Goal: Browse casually: Explore the website without a specific task or goal

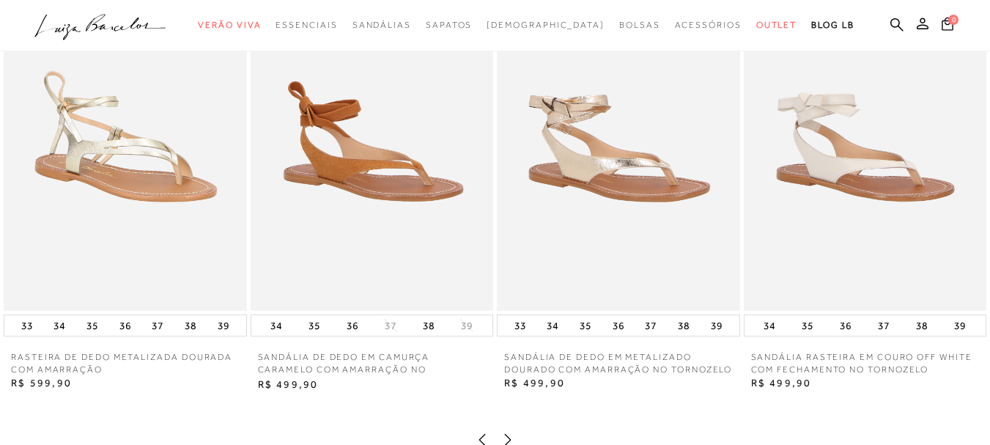
scroll to position [1758, 0]
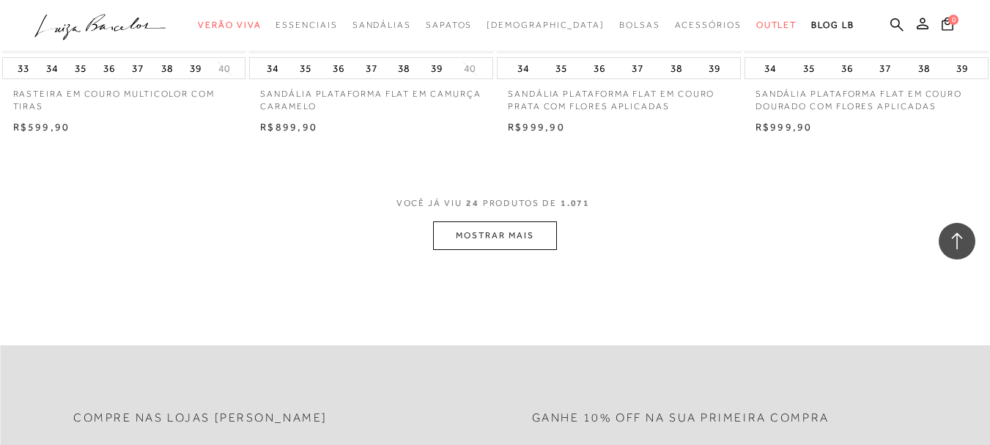
scroll to position [2725, 0]
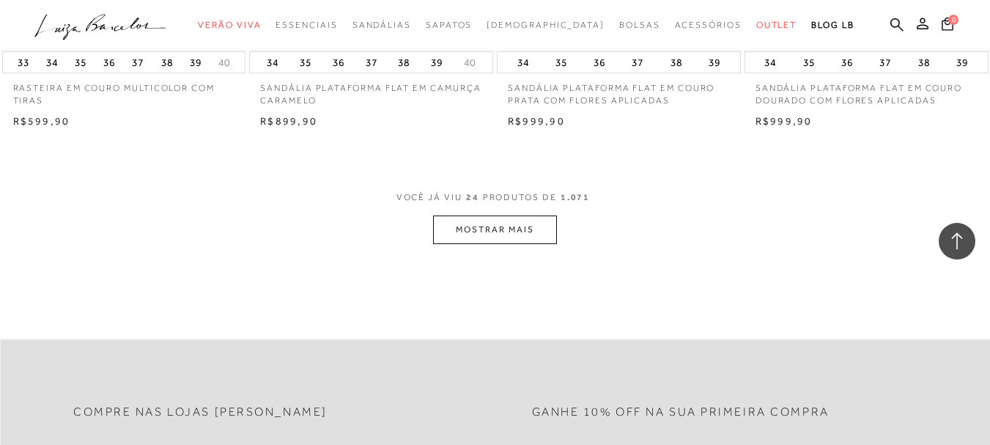
click at [494, 235] on button "MOSTRAR MAIS" at bounding box center [494, 229] width 123 height 29
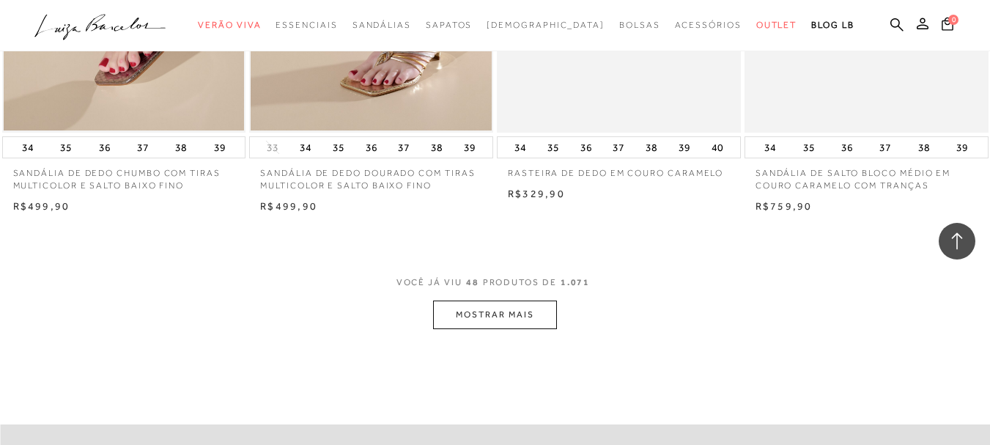
scroll to position [5435, 0]
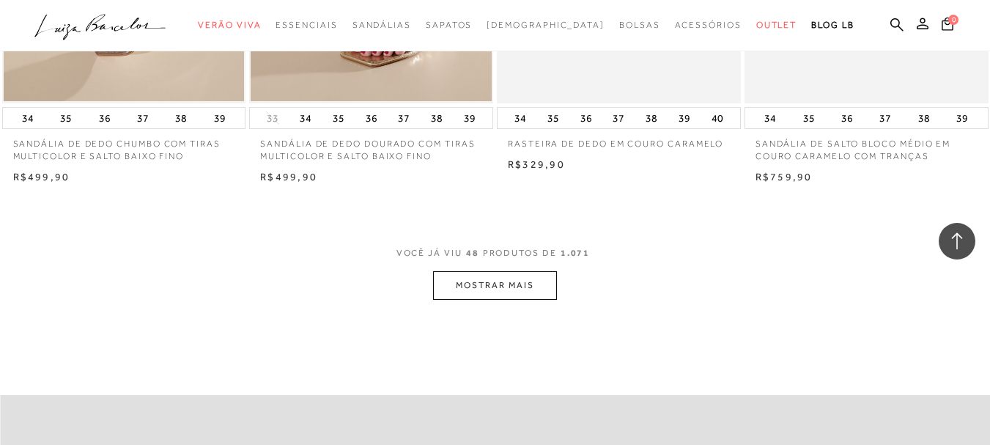
click at [500, 282] on button "MOSTRAR MAIS" at bounding box center [494, 285] width 123 height 29
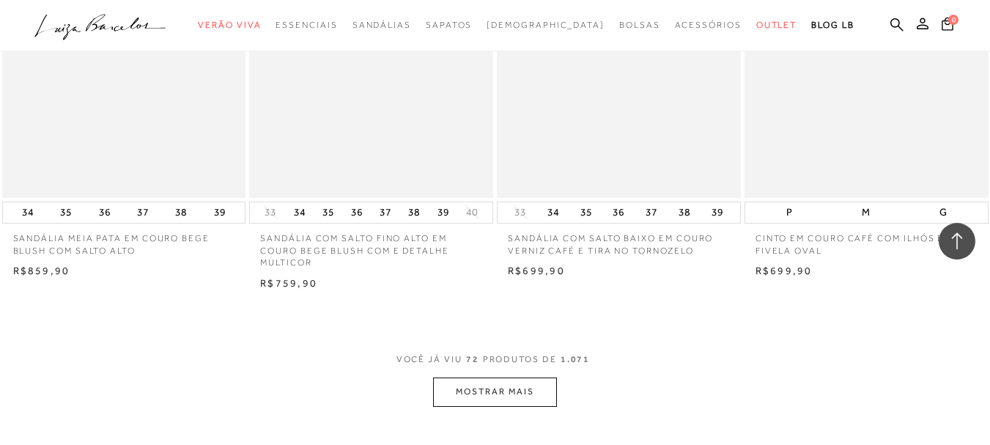
scroll to position [8145, 0]
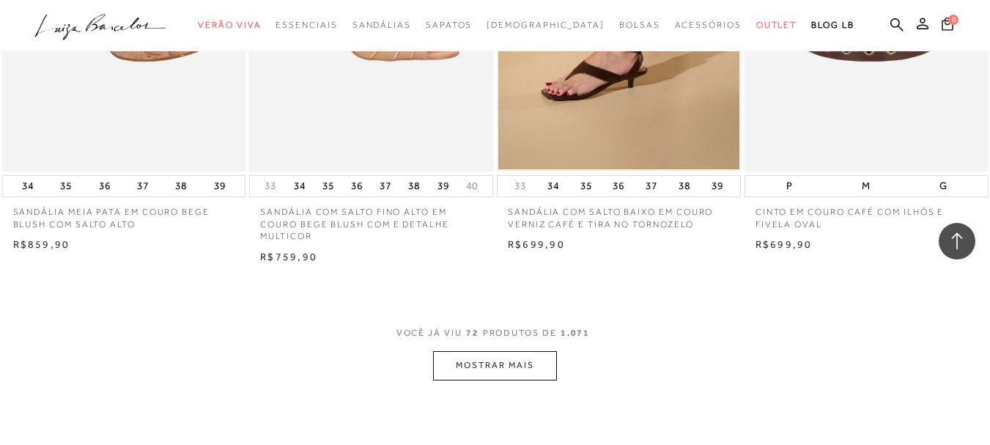
click at [509, 368] on button "MOSTRAR MAIS" at bounding box center [494, 365] width 123 height 29
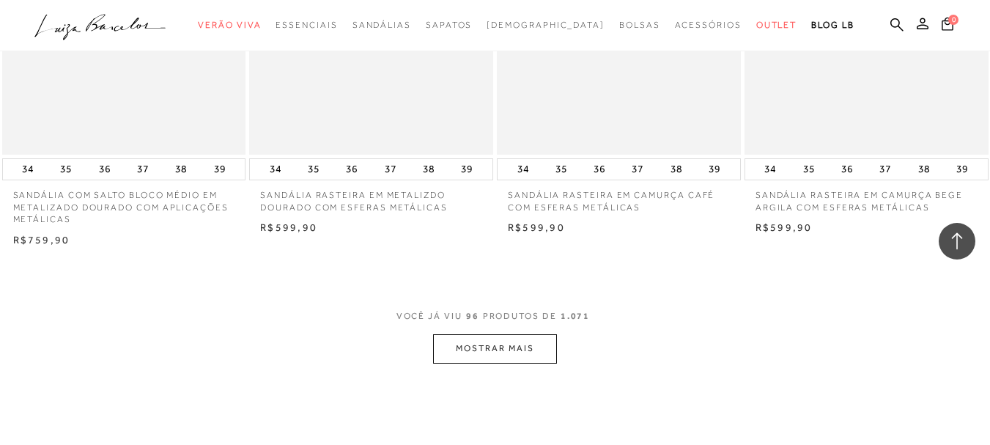
scroll to position [11074, 0]
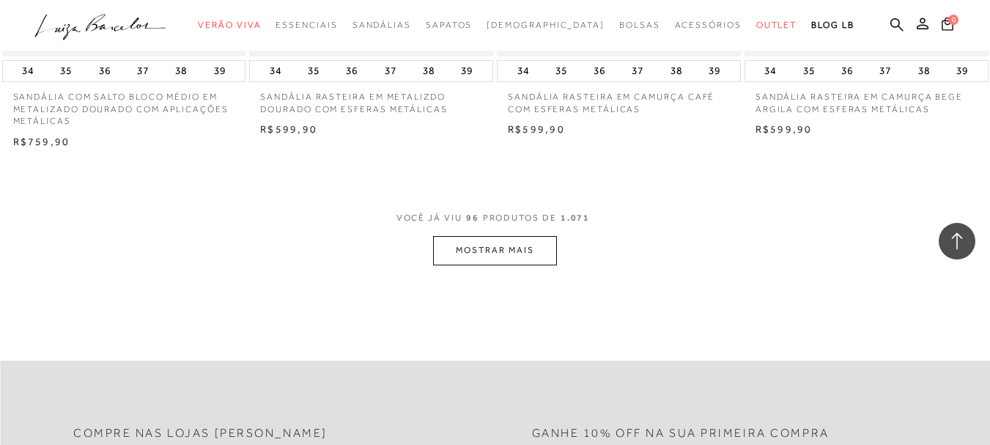
click at [485, 236] on button "MOSTRAR MAIS" at bounding box center [494, 250] width 123 height 29
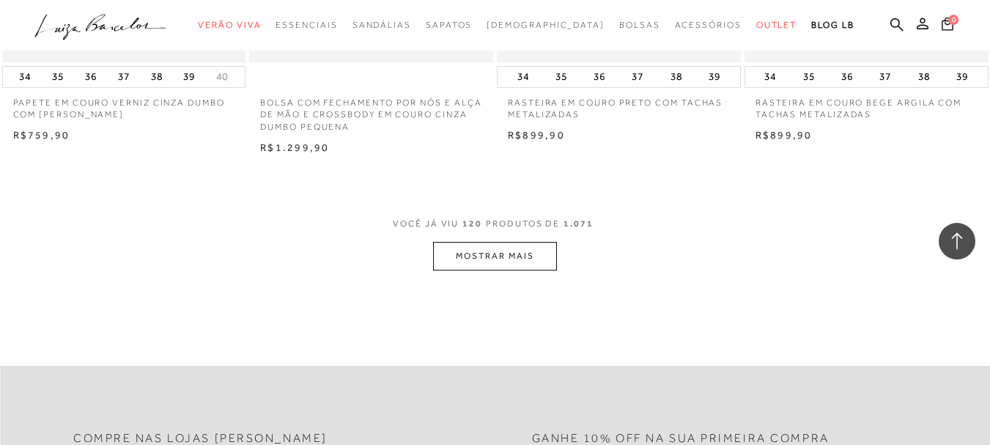
scroll to position [14004, 0]
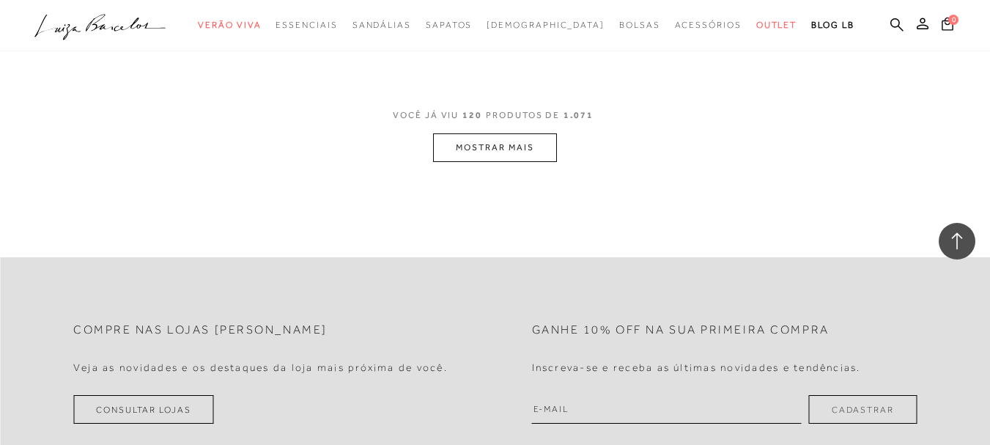
click at [484, 133] on button "MOSTRAR MAIS" at bounding box center [494, 147] width 123 height 29
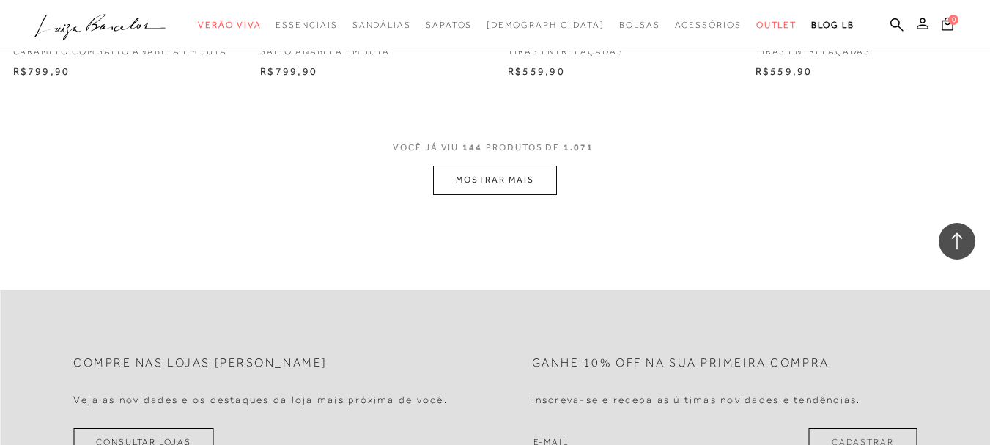
scroll to position [16787, 0]
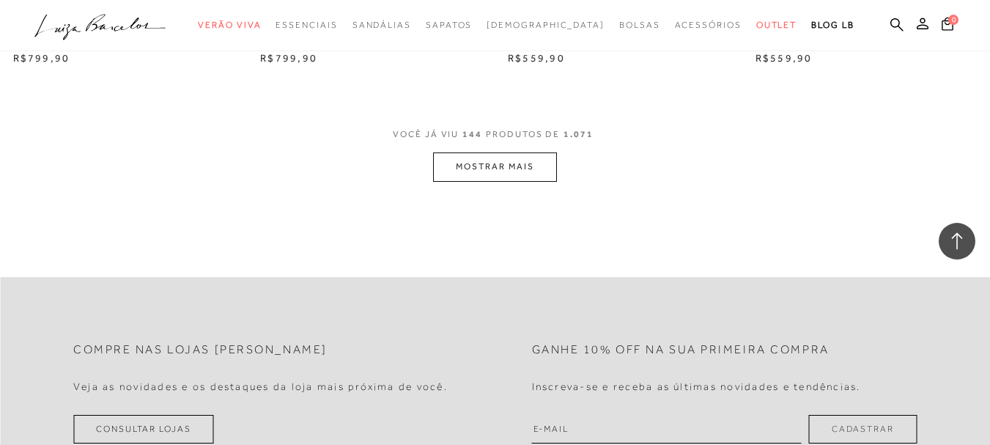
click at [502, 126] on span "VOCÊ JÁ VIU 144 PRODUTOS DE 1.071" at bounding box center [495, 139] width 204 height 26
click at [502, 152] on button "MOSTRAR MAIS" at bounding box center [494, 166] width 123 height 29
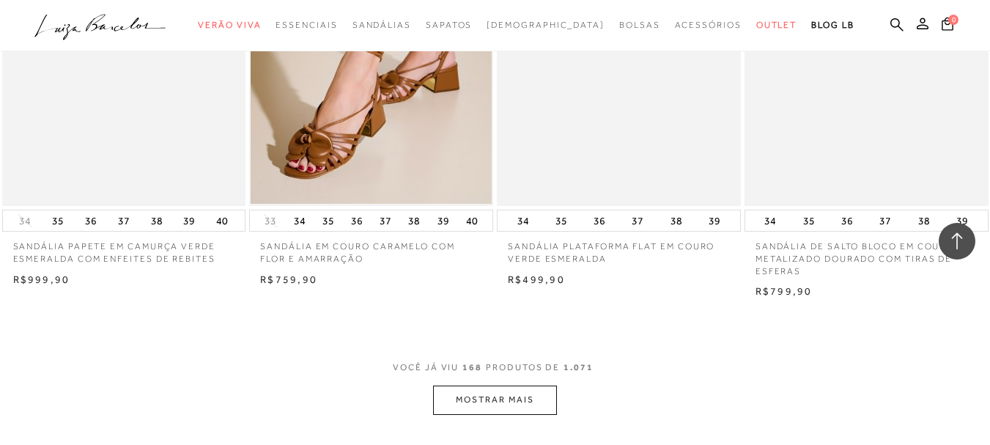
scroll to position [19497, 0]
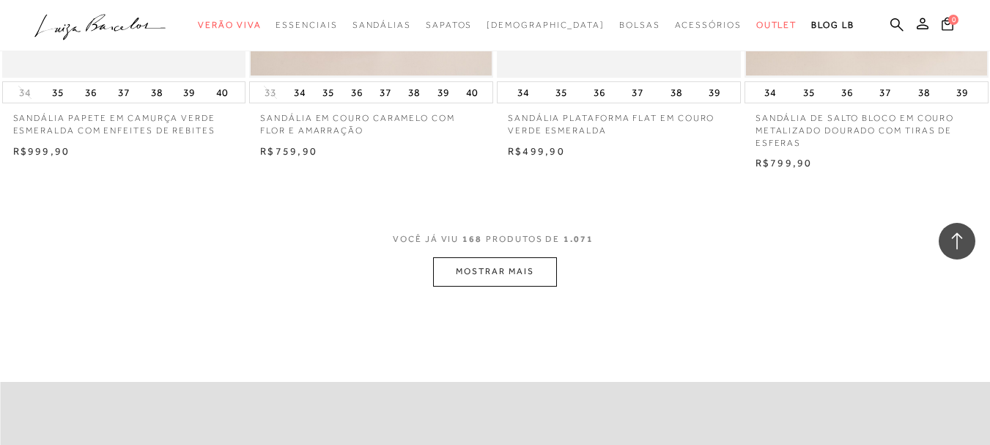
click at [534, 257] on button "MOSTRAR MAIS" at bounding box center [494, 271] width 123 height 29
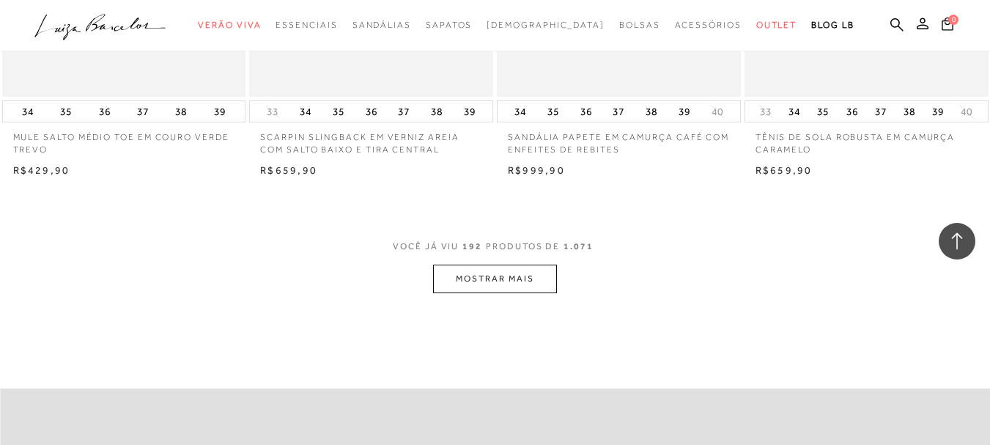
scroll to position [22354, 0]
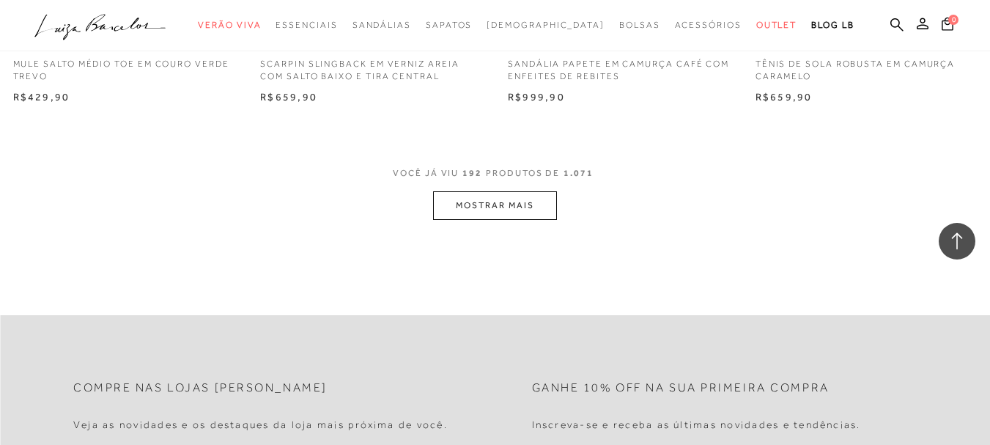
click at [469, 191] on button "MOSTRAR MAIS" at bounding box center [494, 205] width 123 height 29
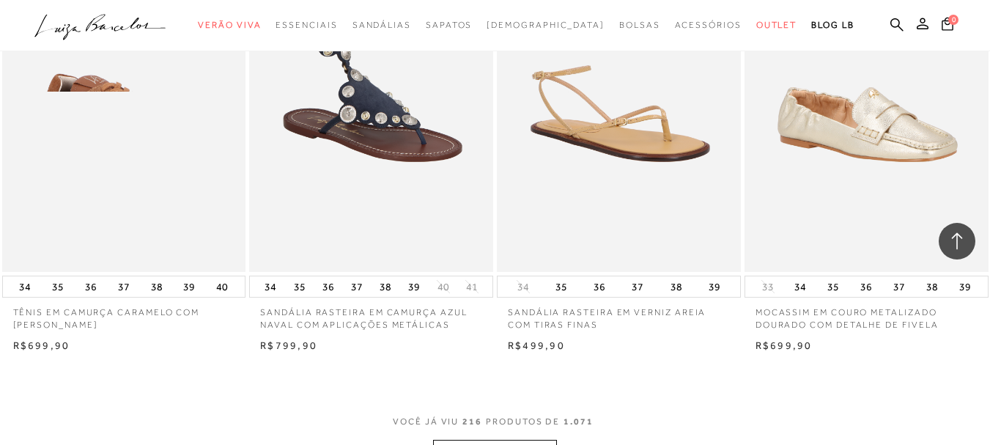
scroll to position [24917, 0]
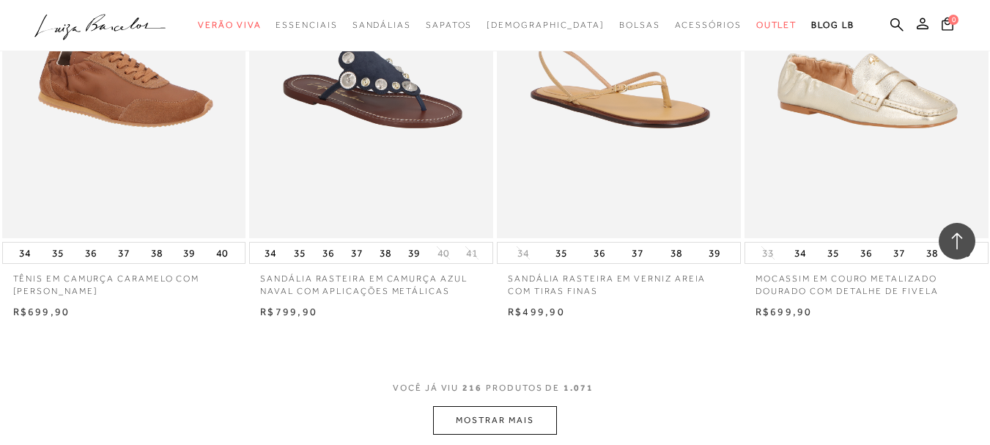
click at [482, 406] on button "MOSTRAR MAIS" at bounding box center [494, 420] width 123 height 29
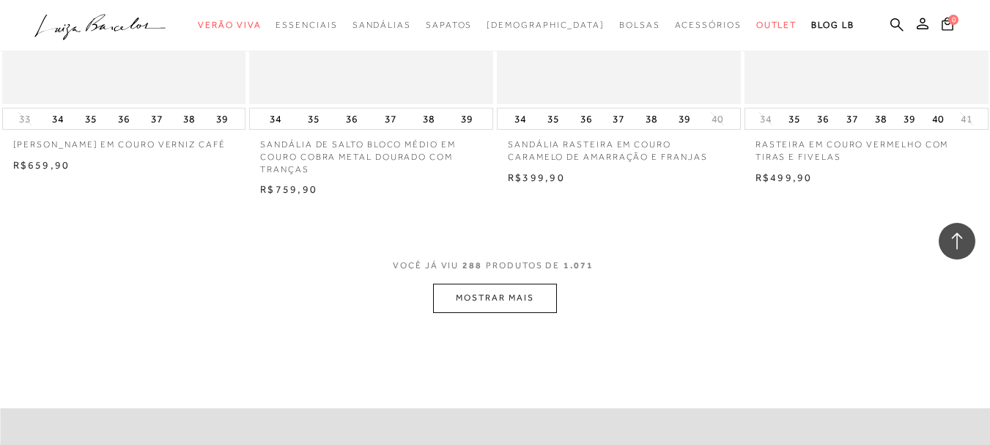
scroll to position [33413, 0]
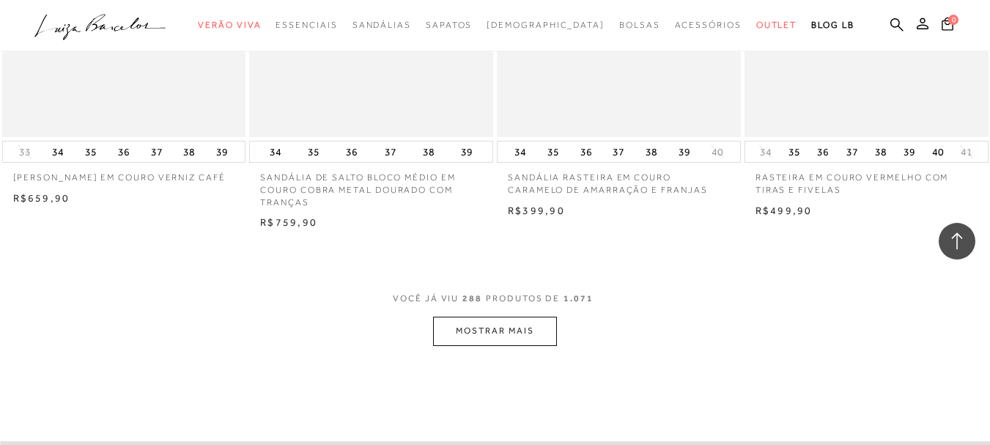
click at [495, 316] on button "MOSTRAR MAIS" at bounding box center [494, 330] width 123 height 29
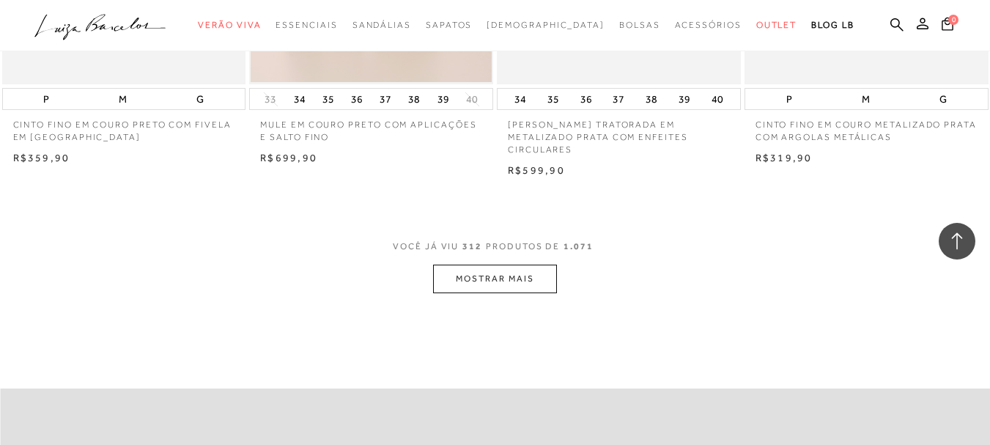
scroll to position [36343, 0]
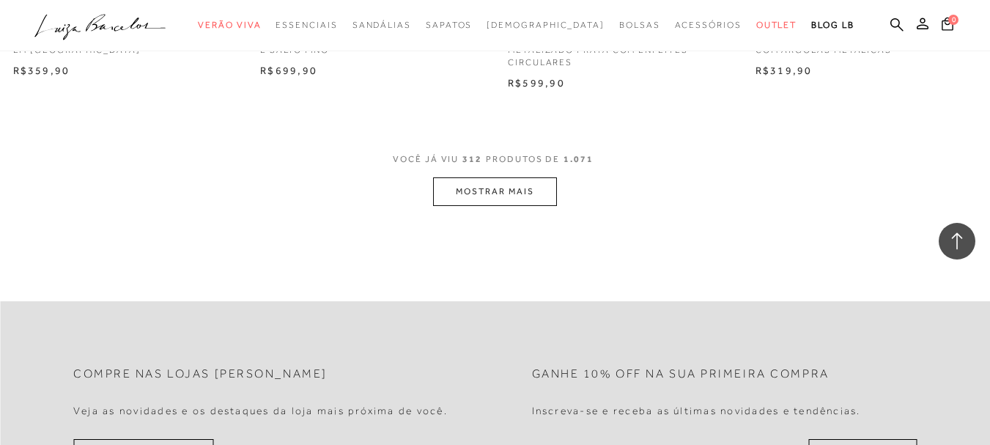
click at [478, 177] on button "MOSTRAR MAIS" at bounding box center [494, 191] width 123 height 29
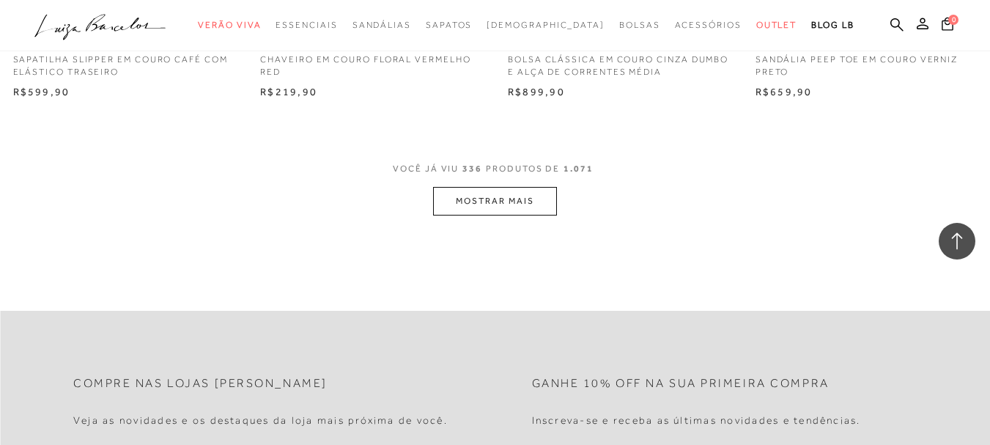
scroll to position [39053, 0]
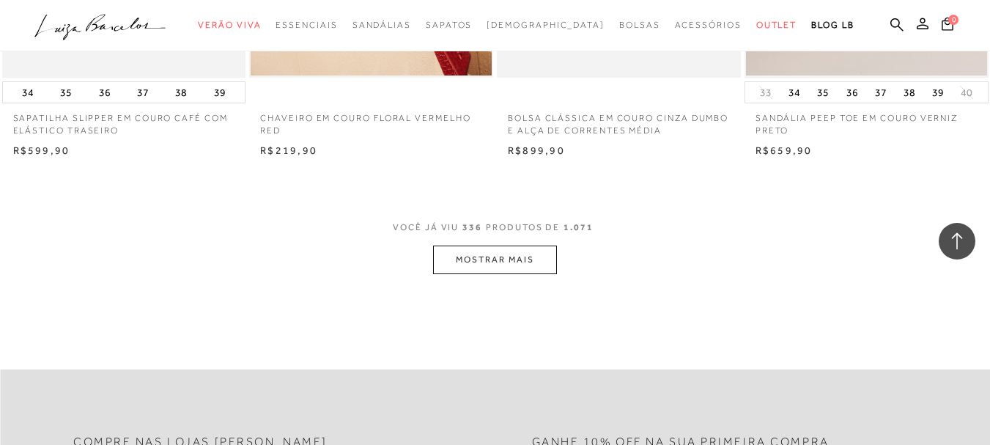
click at [492, 245] on button "MOSTRAR MAIS" at bounding box center [494, 259] width 123 height 29
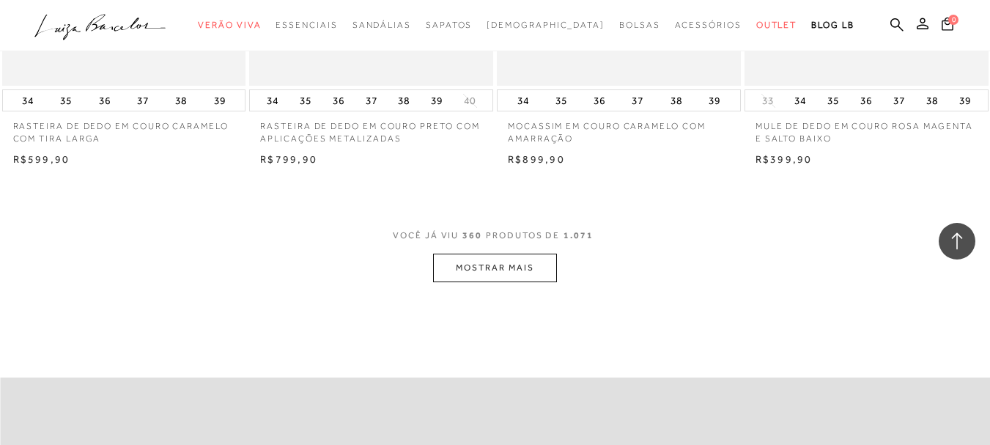
scroll to position [41836, 0]
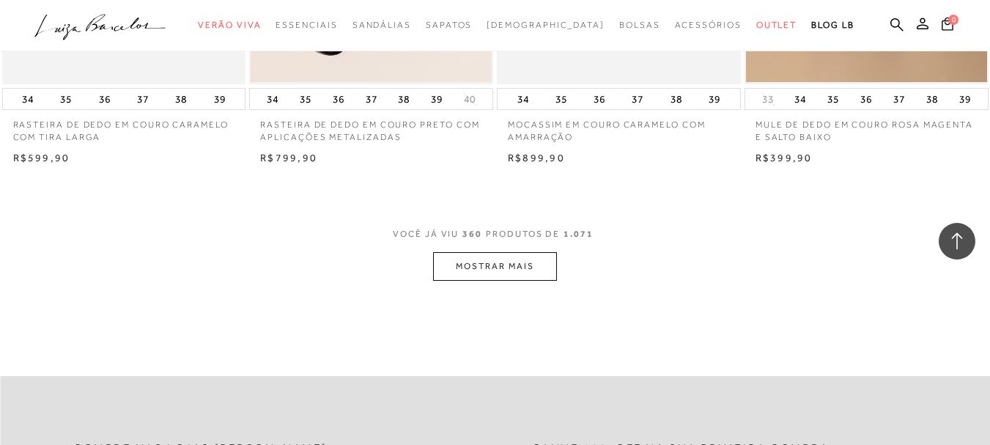
click at [533, 252] on button "MOSTRAR MAIS" at bounding box center [494, 266] width 123 height 29
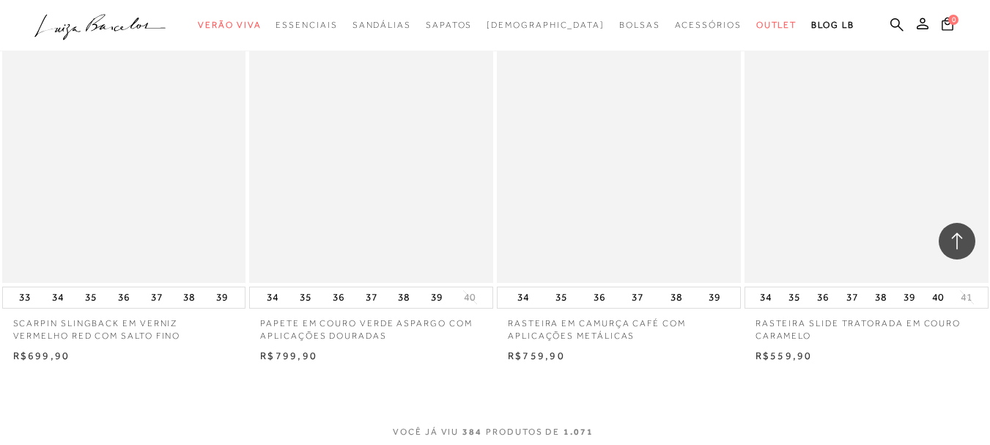
scroll to position [44620, 0]
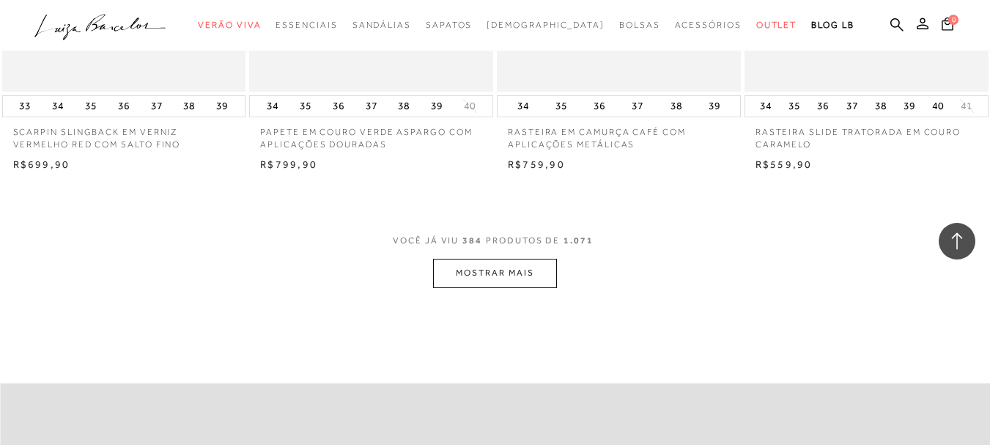
click at [522, 259] on button "MOSTRAR MAIS" at bounding box center [494, 273] width 123 height 29
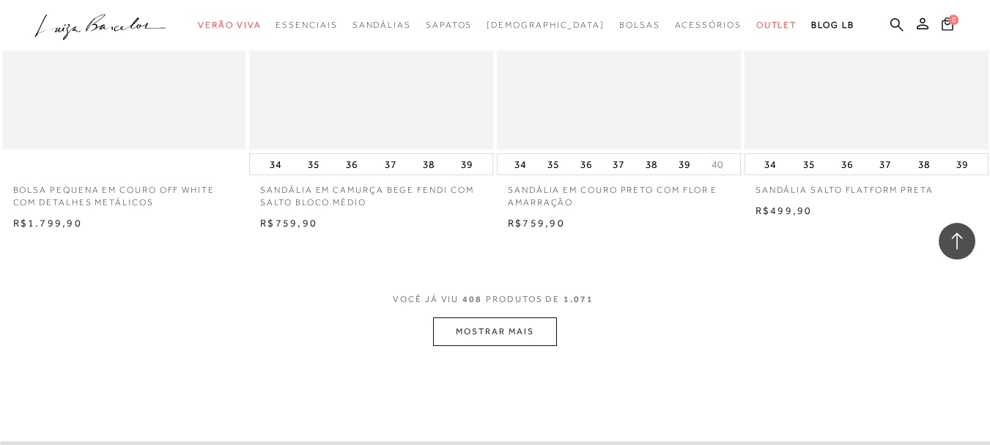
scroll to position [47403, 0]
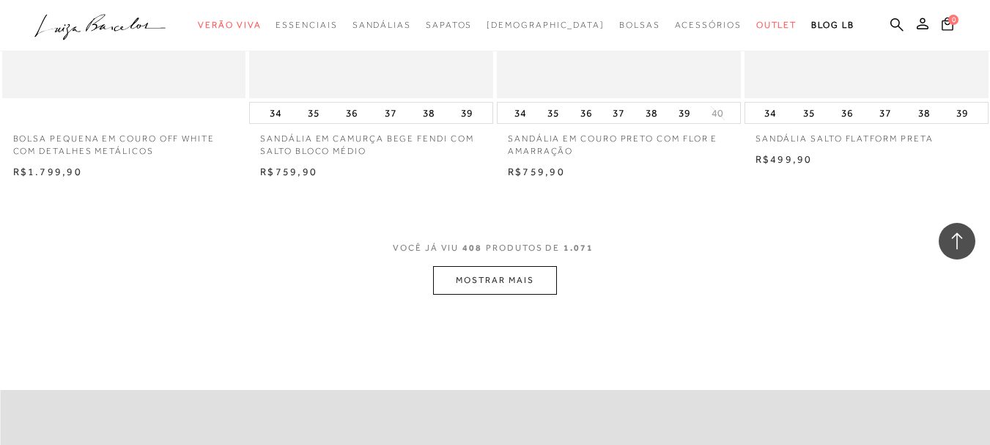
click at [539, 266] on button "MOSTRAR MAIS" at bounding box center [494, 280] width 123 height 29
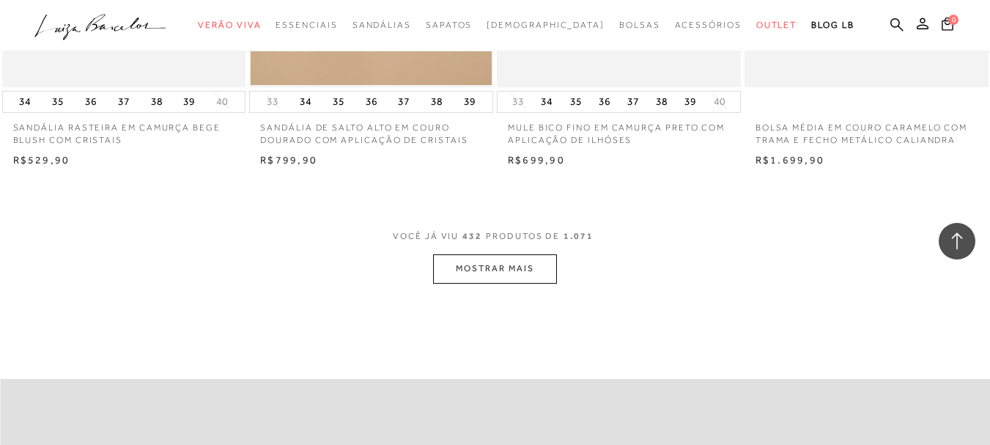
scroll to position [50268, 0]
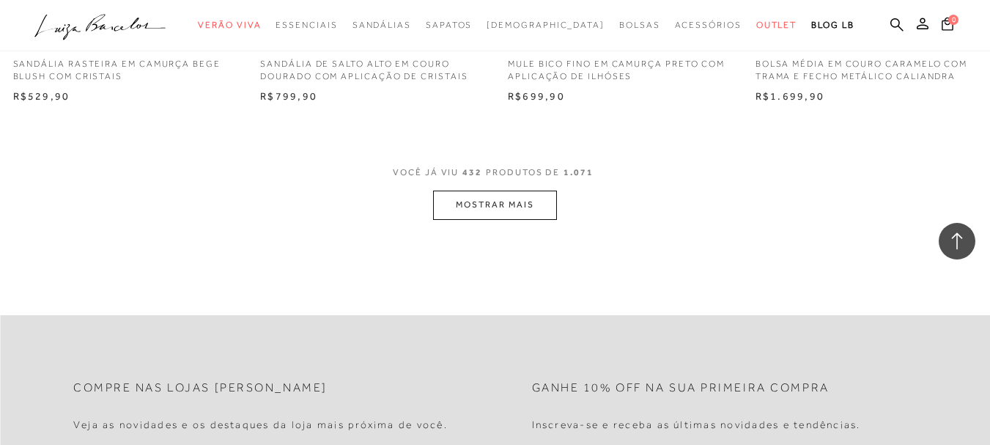
click at [517, 190] on button "MOSTRAR MAIS" at bounding box center [494, 204] width 123 height 29
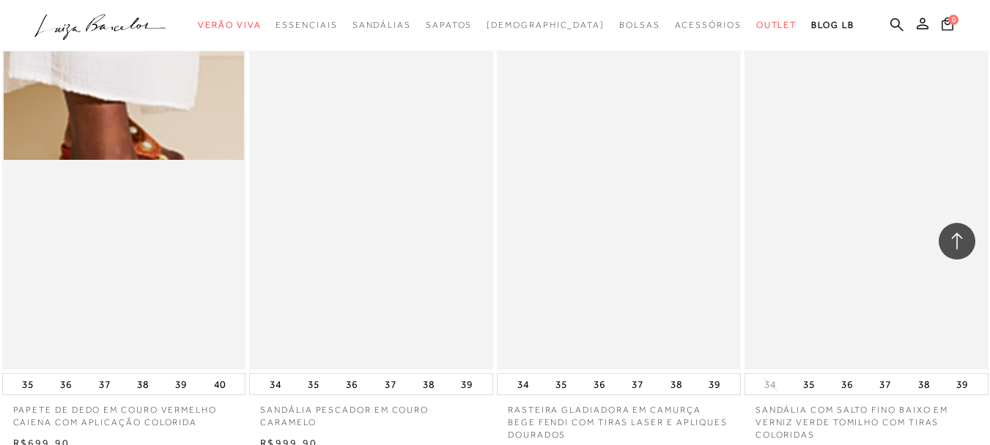
scroll to position [52905, 0]
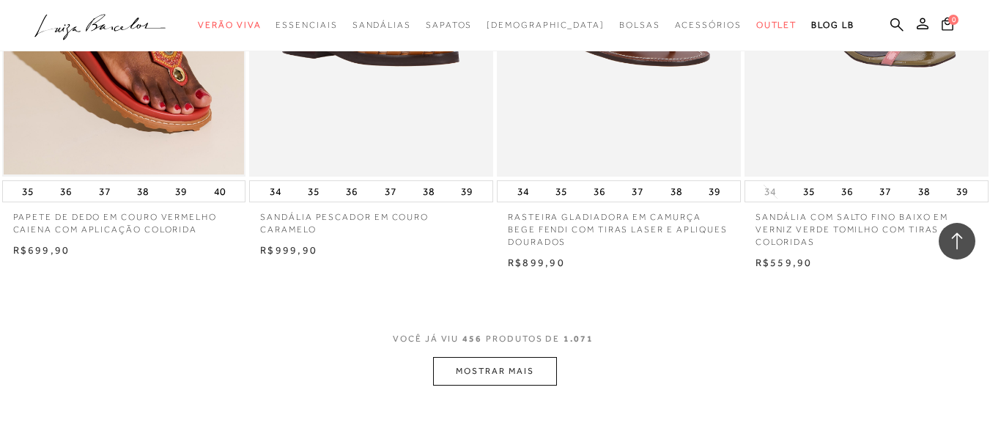
click at [481, 357] on button "MOSTRAR MAIS" at bounding box center [494, 371] width 123 height 29
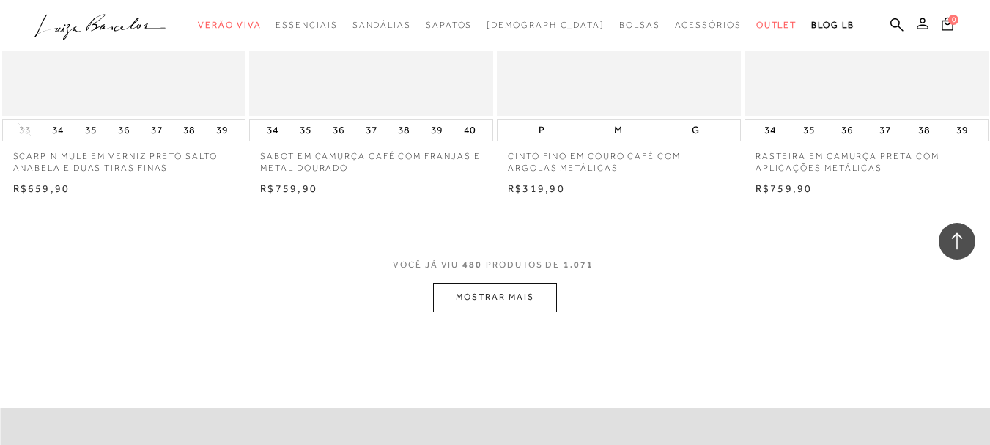
scroll to position [55761, 0]
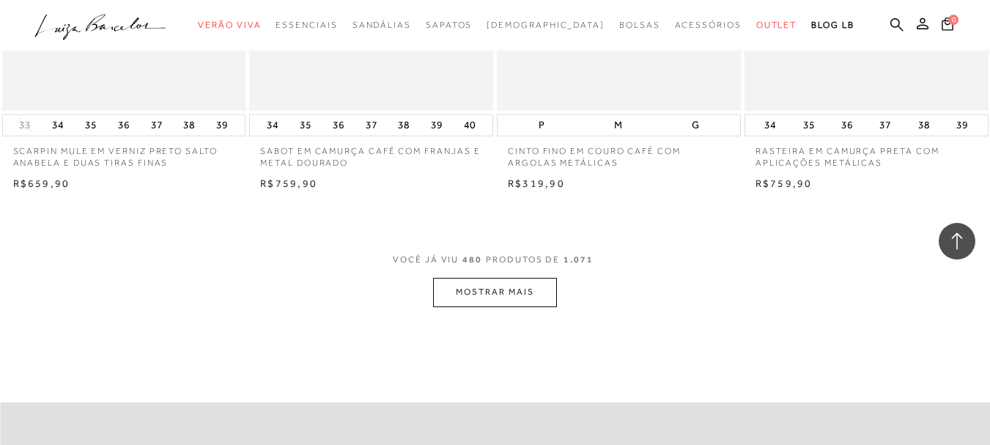
click at [493, 278] on button "MOSTRAR MAIS" at bounding box center [494, 292] width 123 height 29
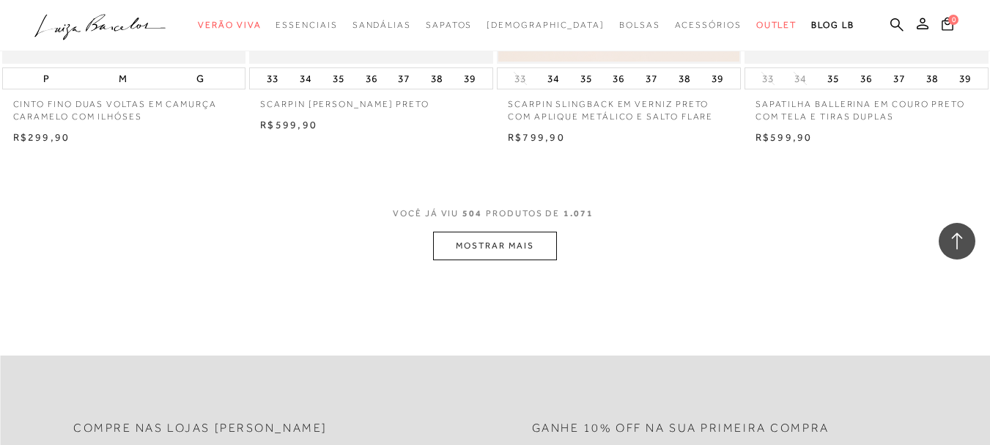
scroll to position [58618, 0]
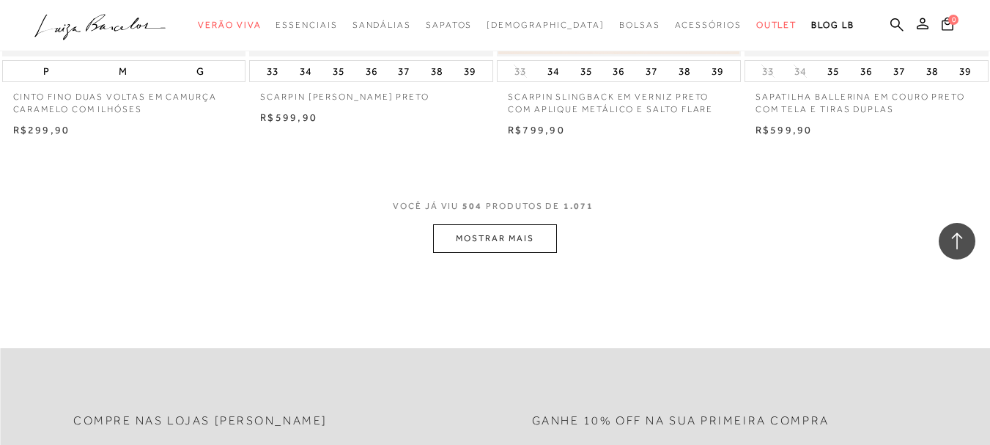
click at [520, 224] on button "MOSTRAR MAIS" at bounding box center [494, 238] width 123 height 29
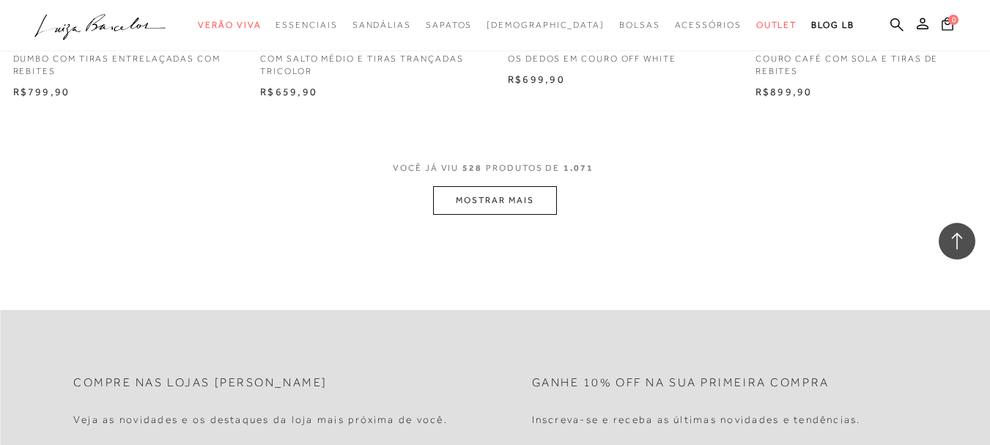
scroll to position [61474, 0]
click at [525, 182] on button "MOSTRAR MAIS" at bounding box center [494, 196] width 123 height 29
